Goal: Find specific fact: Find specific fact

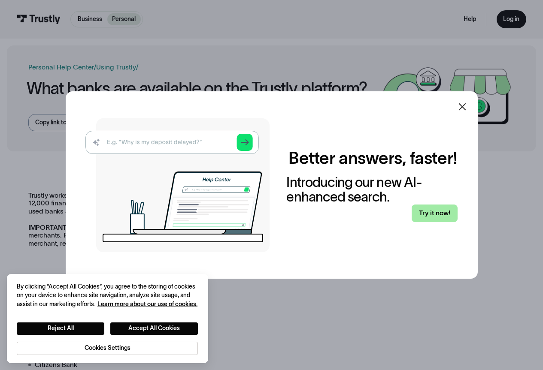
click at [438, 211] on link "Try it now!" at bounding box center [433, 214] width 45 height 18
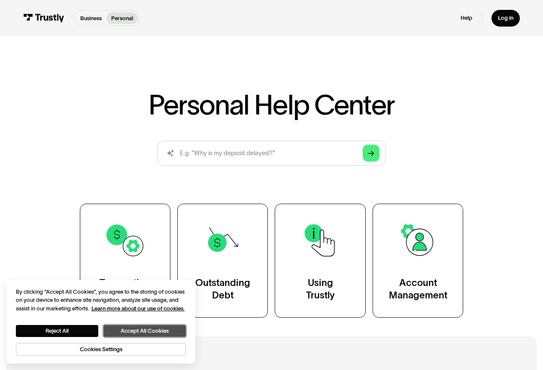
click at [147, 330] on button "Accept All Cookies" at bounding box center [144, 331] width 82 height 12
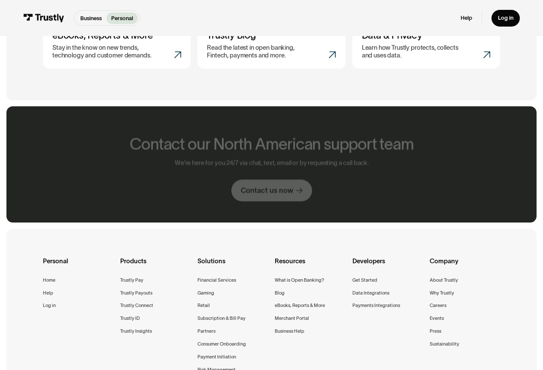
scroll to position [472, 0]
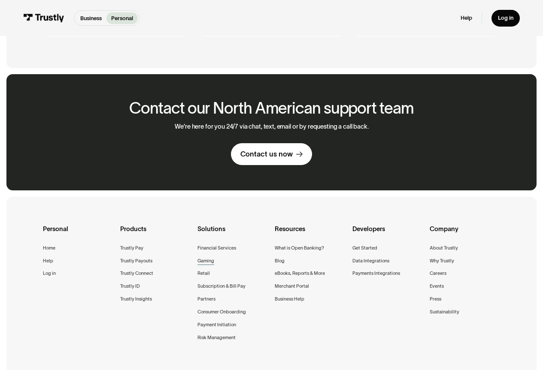
click at [205, 263] on div "Gaming" at bounding box center [205, 261] width 17 height 8
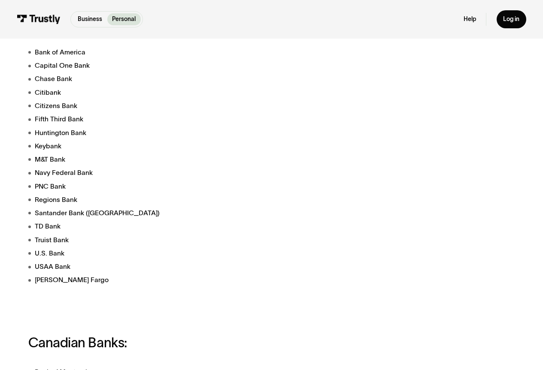
scroll to position [257, 0]
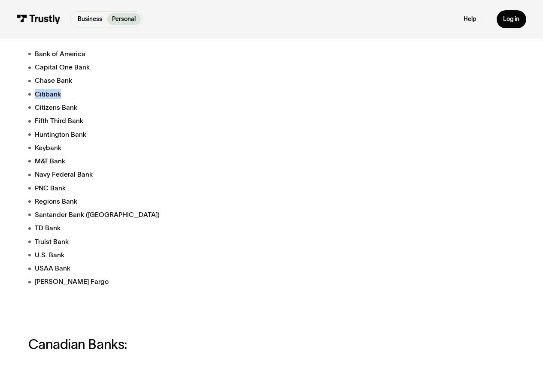
drag, startPoint x: 35, startPoint y: 94, endPoint x: 60, endPoint y: 95, distance: 24.5
click at [60, 95] on li "Citibank" at bounding box center [184, 94] width 313 height 10
copy li "Citibank"
click at [51, 79] on li "Chase Bank" at bounding box center [184, 81] width 313 height 10
drag, startPoint x: 35, startPoint y: 66, endPoint x: 85, endPoint y: 69, distance: 50.3
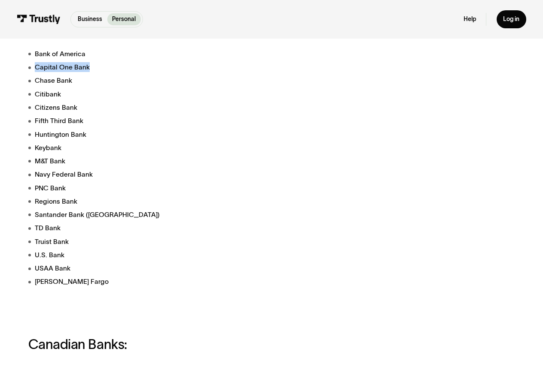
click at [91, 69] on li "Capital One Bank" at bounding box center [184, 67] width 313 height 10
copy li "Capital One Bank"
